Goal: Task Accomplishment & Management: Manage account settings

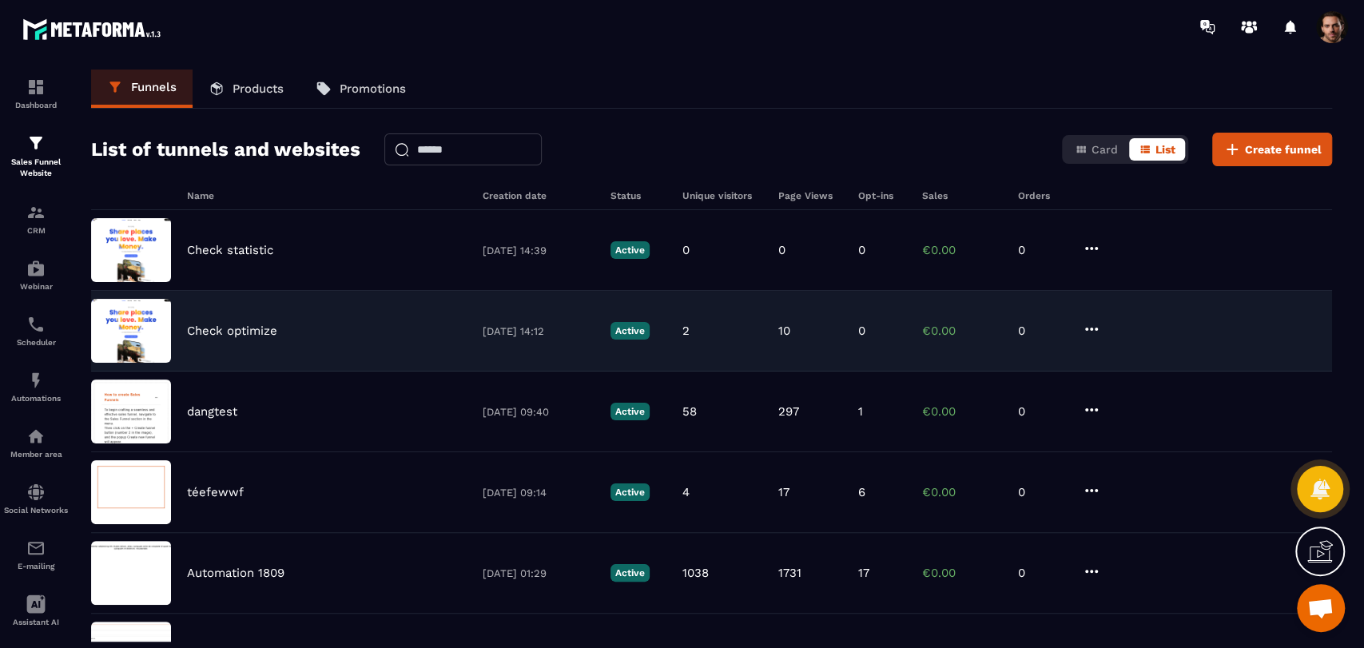
click at [1091, 332] on icon at bounding box center [1091, 329] width 19 height 19
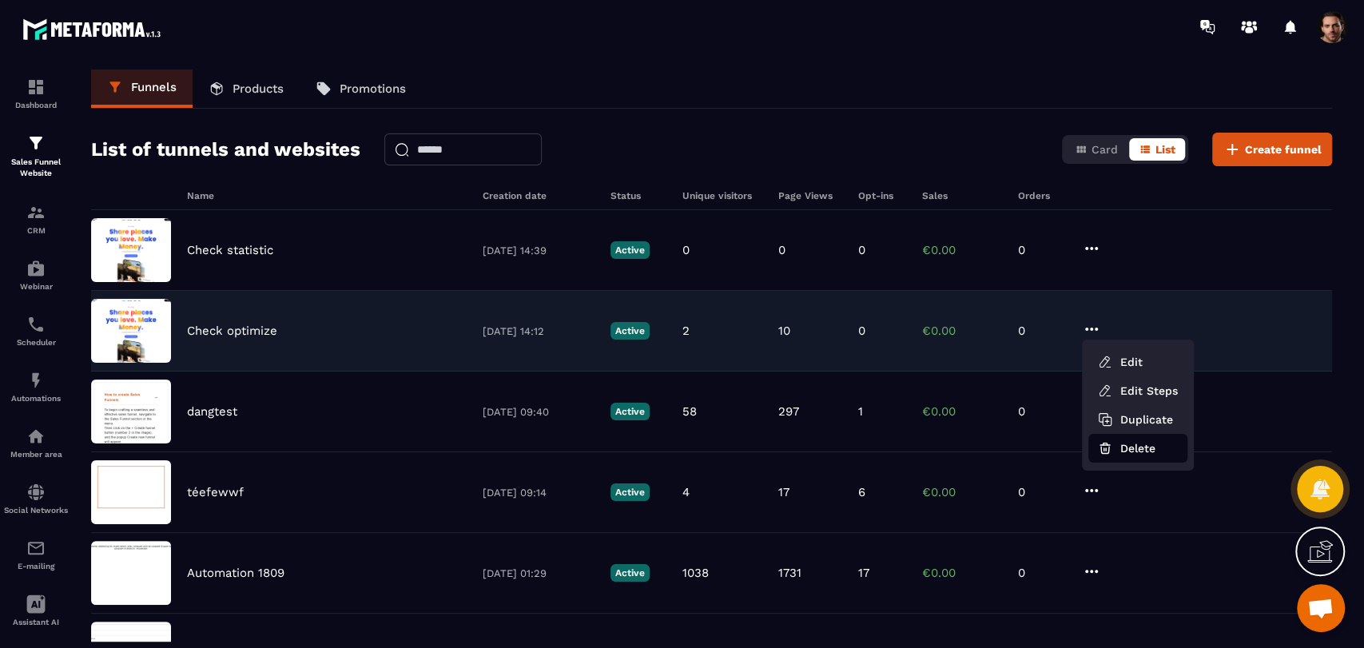
click at [1122, 444] on button "Delete" at bounding box center [1137, 448] width 99 height 29
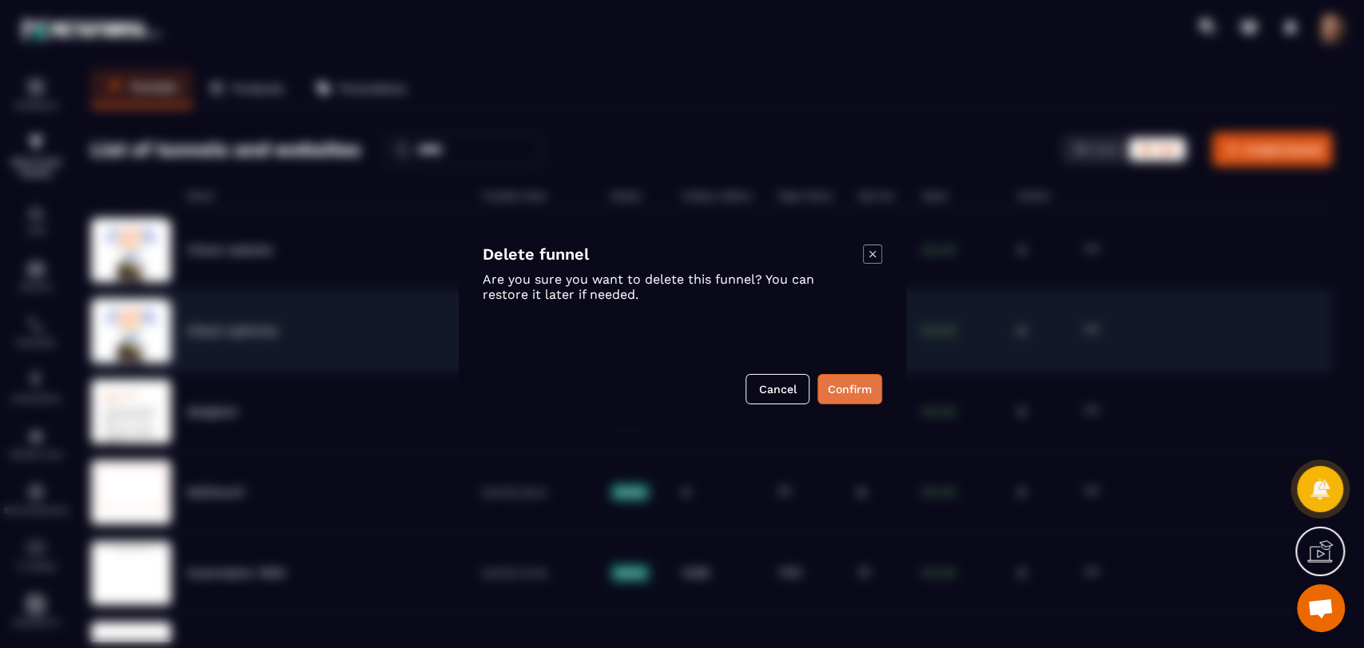
click at [853, 391] on button "Confirm" at bounding box center [849, 389] width 65 height 30
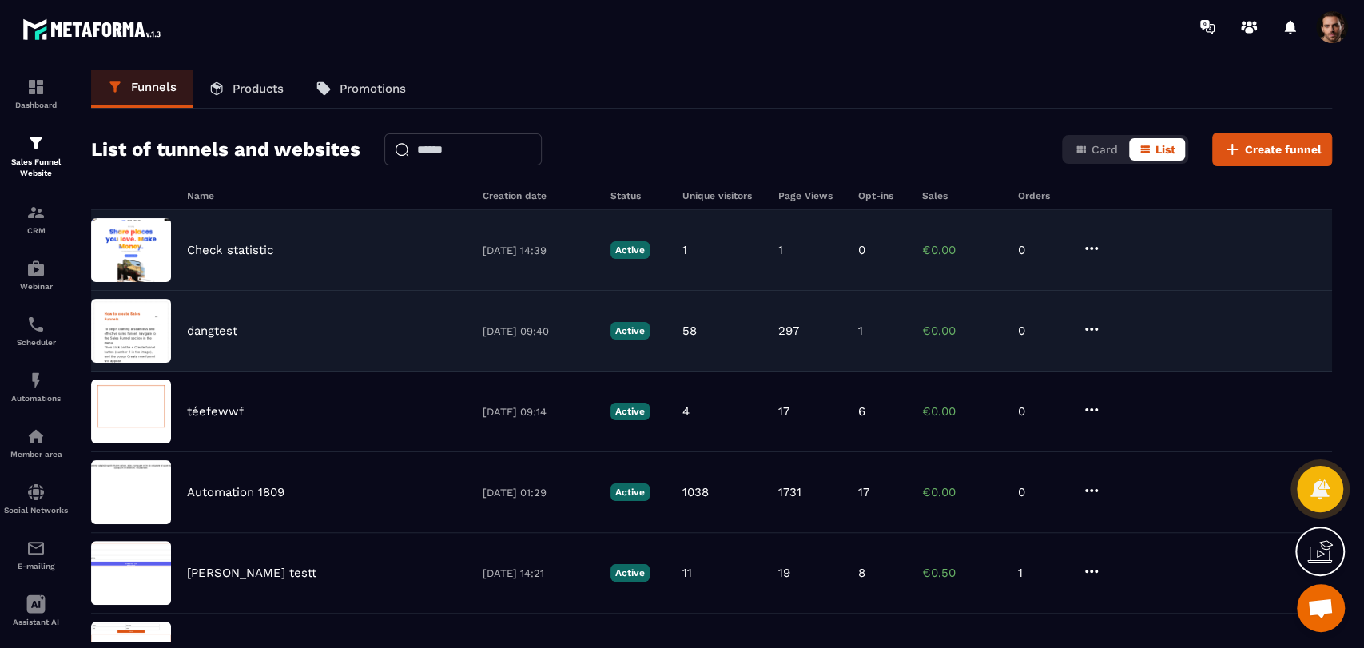
click at [801, 244] on div "1" at bounding box center [810, 250] width 64 height 14
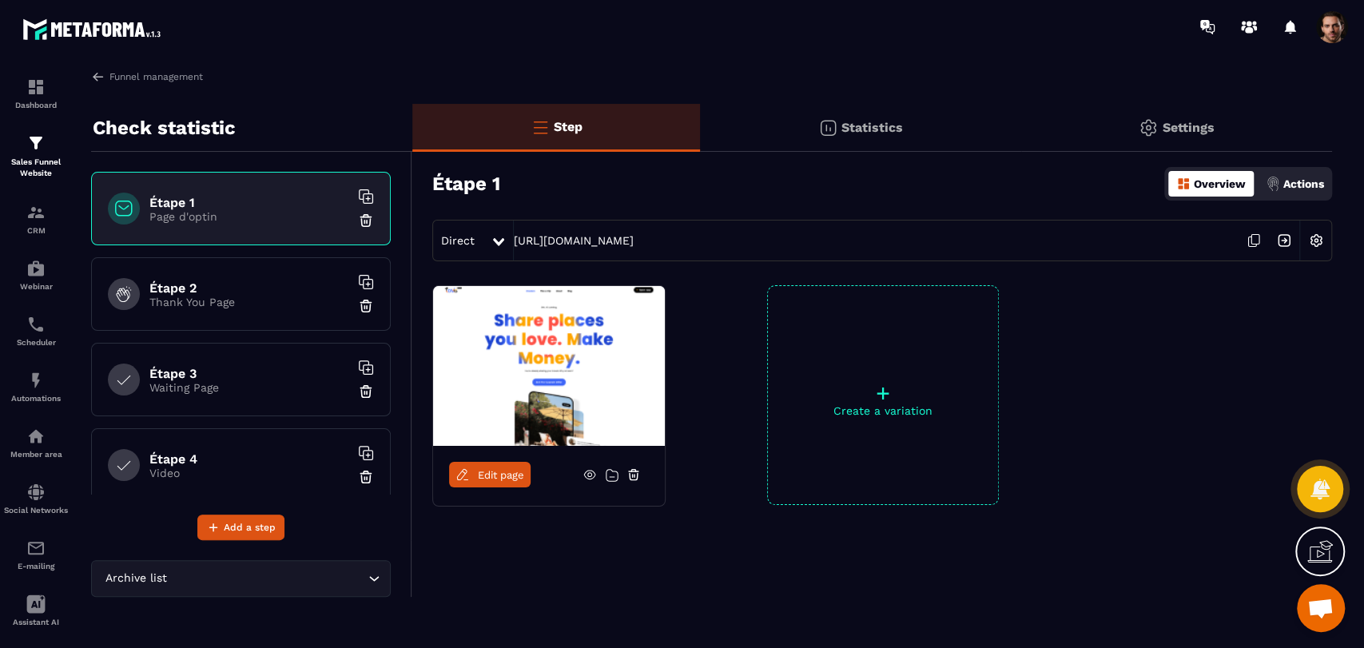
click at [851, 134] on p "Statistics" at bounding box center [872, 127] width 62 height 15
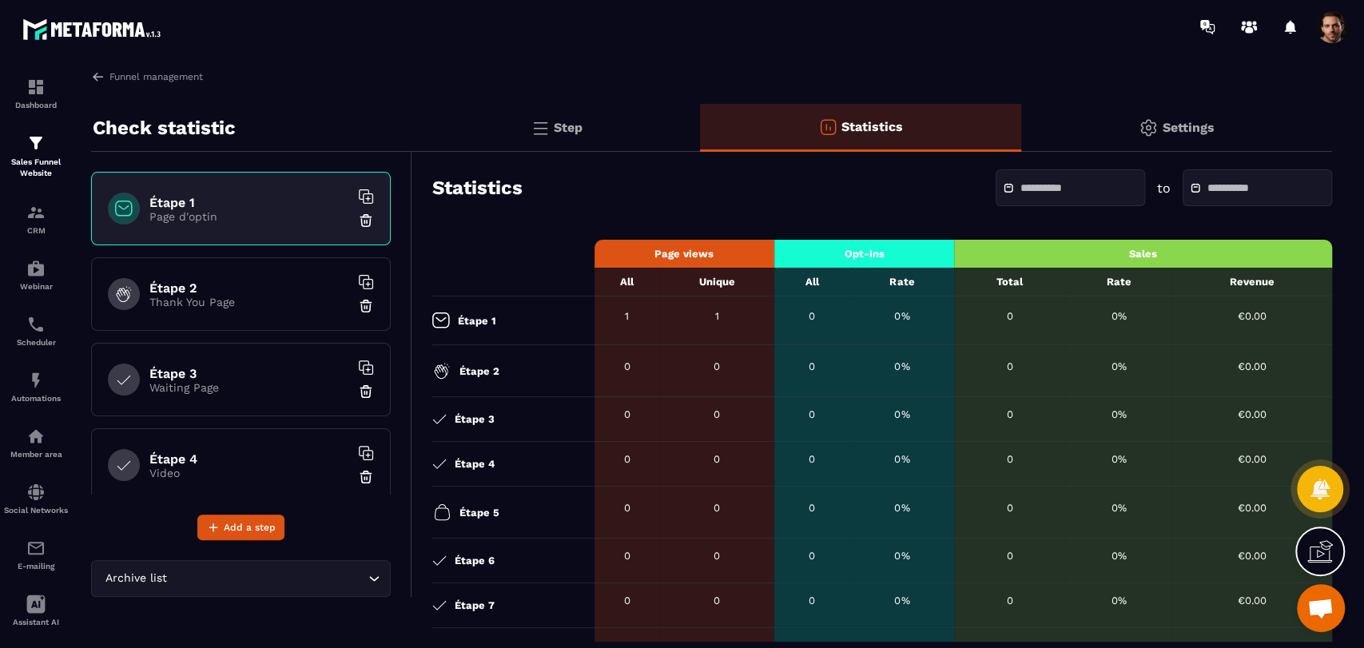
click at [557, 129] on p "Step" at bounding box center [568, 127] width 29 height 15
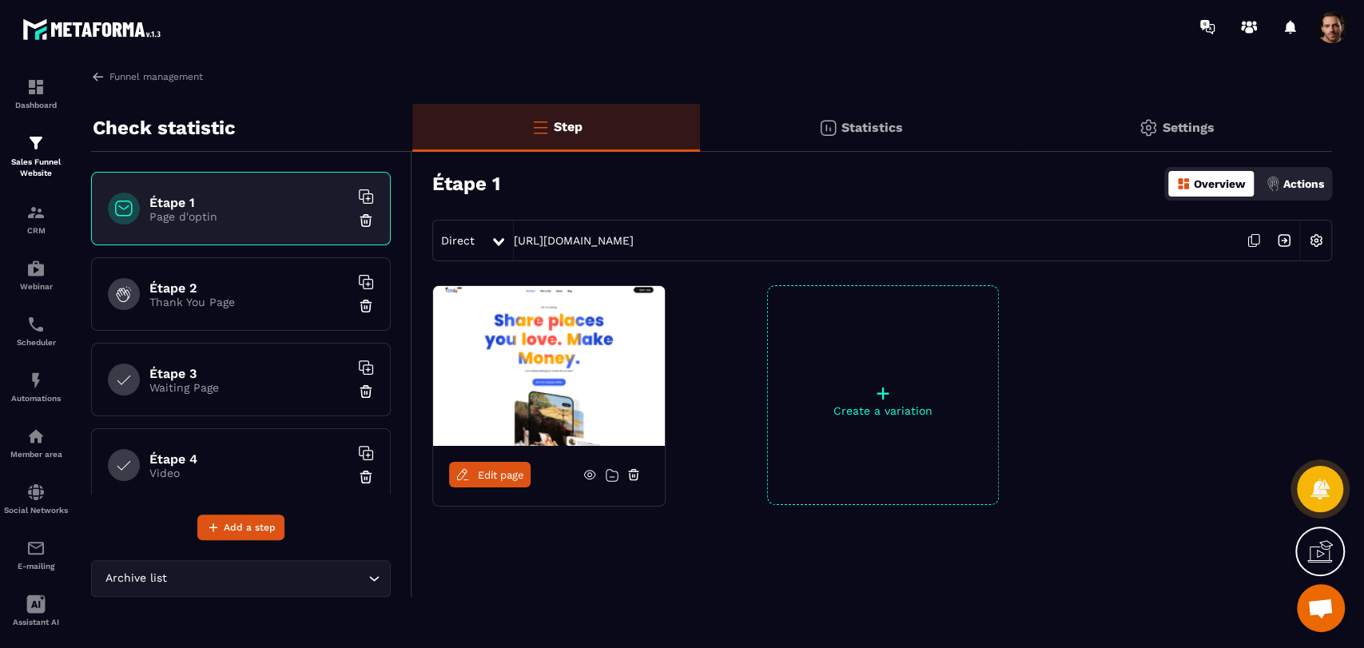
click at [493, 241] on icon at bounding box center [498, 242] width 11 height 8
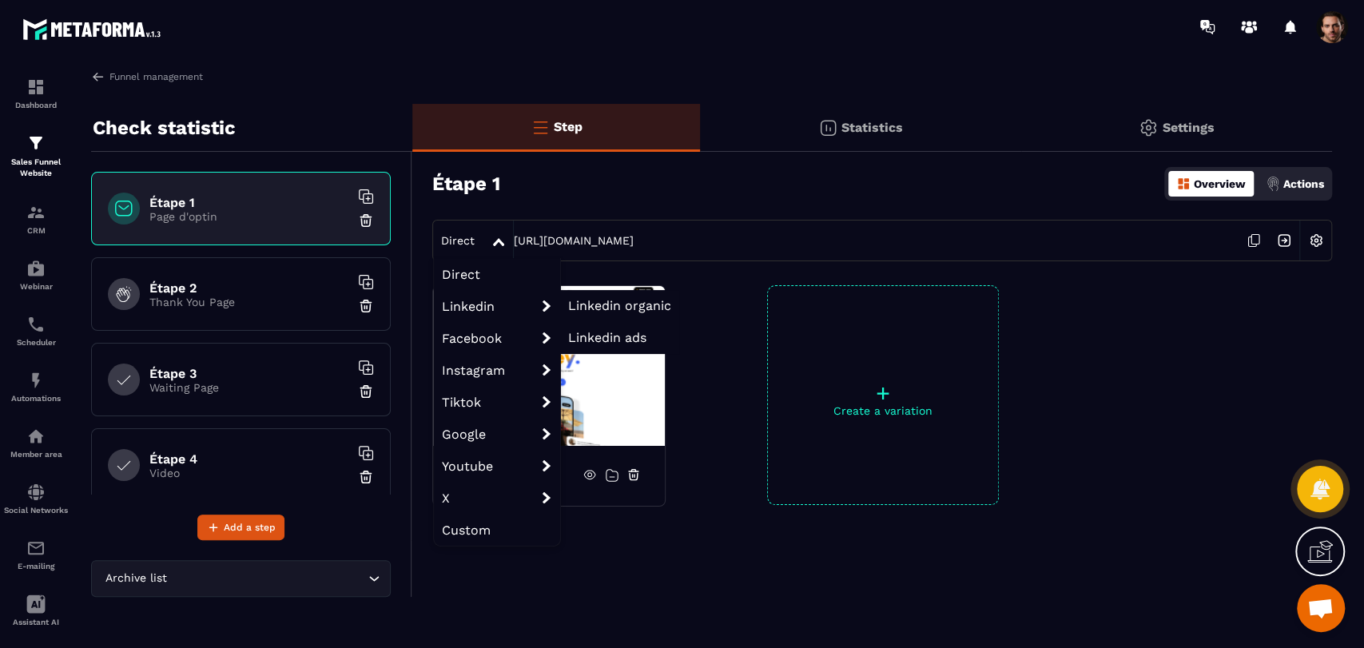
click at [578, 300] on span "Linkedin organic" at bounding box center [619, 305] width 103 height 15
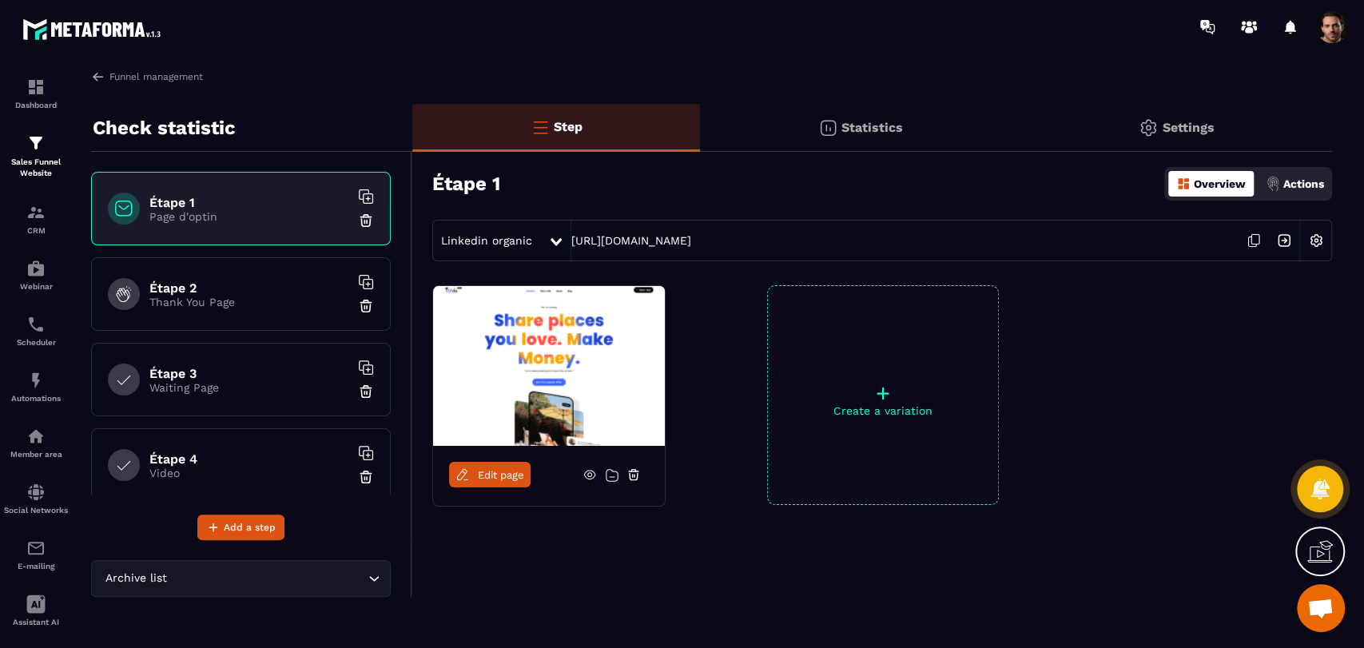
click at [1253, 244] on icon at bounding box center [1253, 240] width 30 height 30
click at [852, 134] on div "Statistics" at bounding box center [860, 128] width 320 height 48
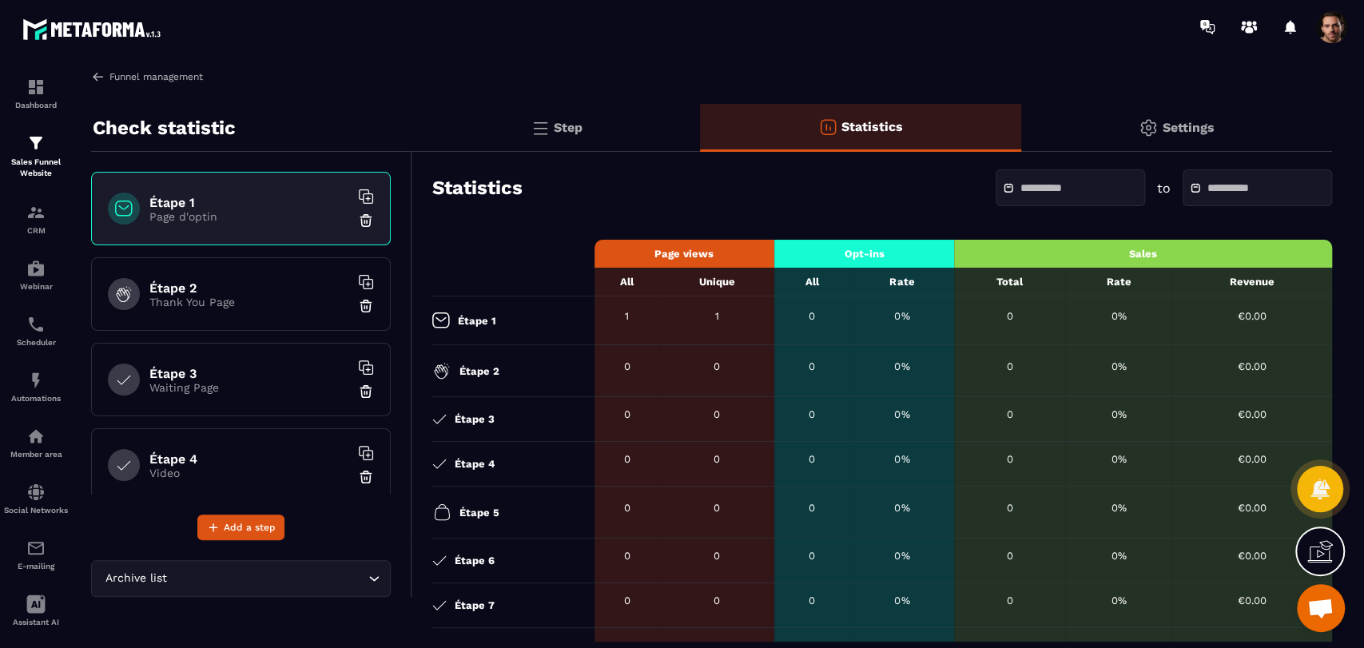
click at [96, 77] on img at bounding box center [98, 77] width 14 height 14
